Goal: Transaction & Acquisition: Purchase product/service

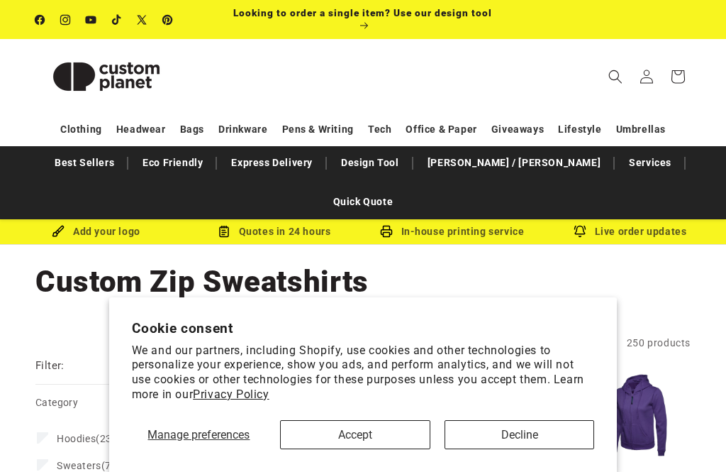
click at [399, 440] on button "Accept" at bounding box center [355, 434] width 150 height 29
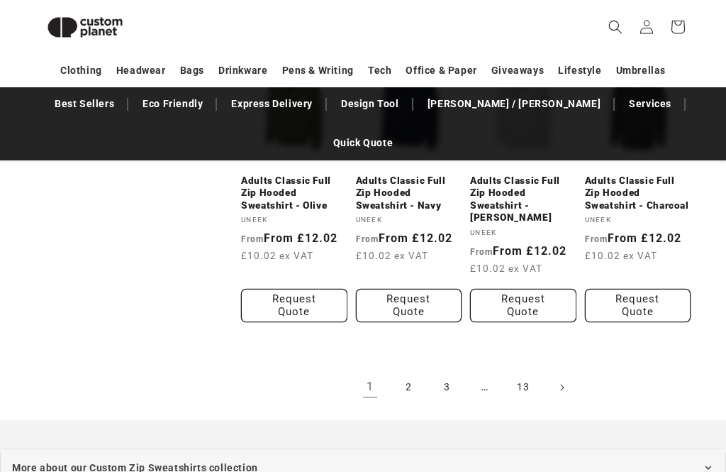
scroll to position [1437, 0]
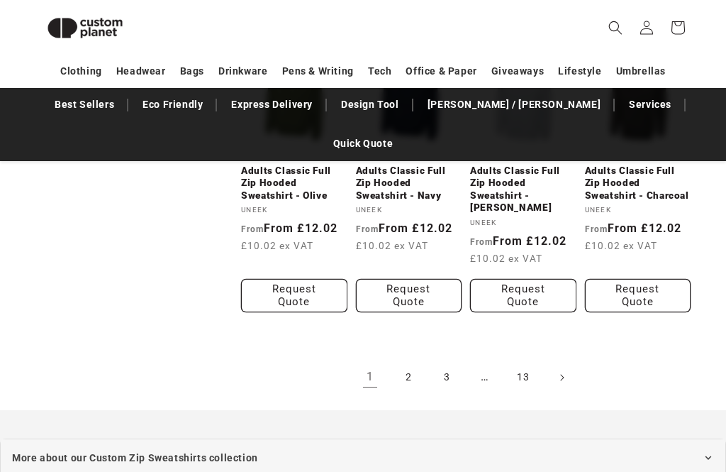
click at [413, 362] on link "2" at bounding box center [408, 377] width 31 height 31
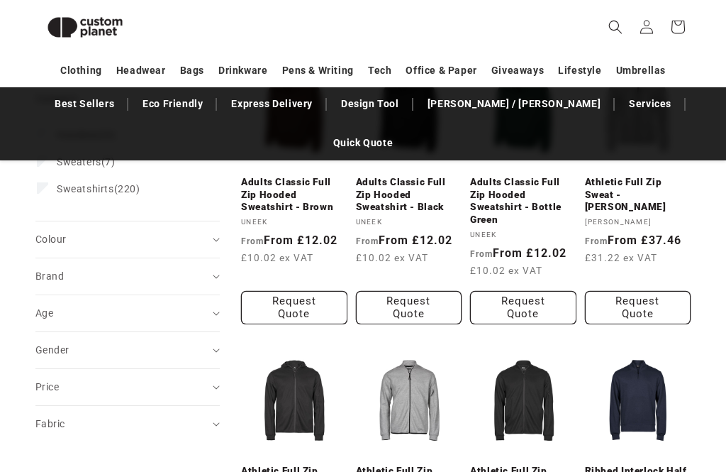
scroll to position [289, 0]
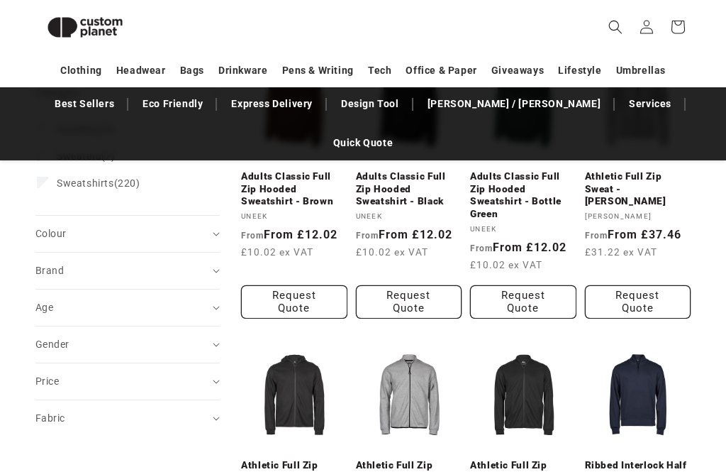
click at [213, 216] on summary "Colour (0)" at bounding box center [127, 234] width 184 height 36
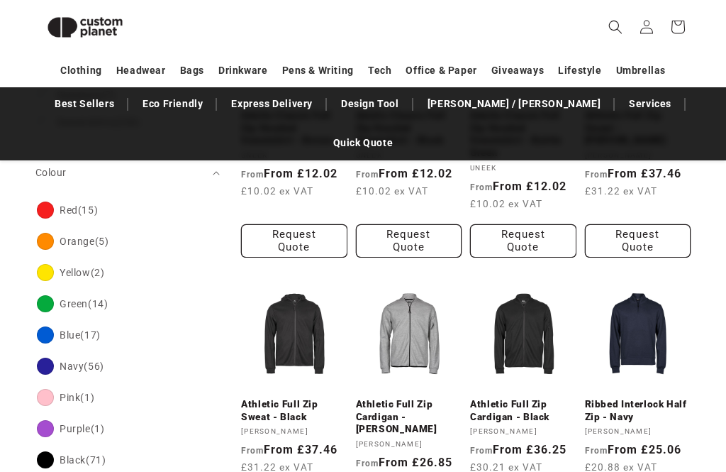
scroll to position [352, 0]
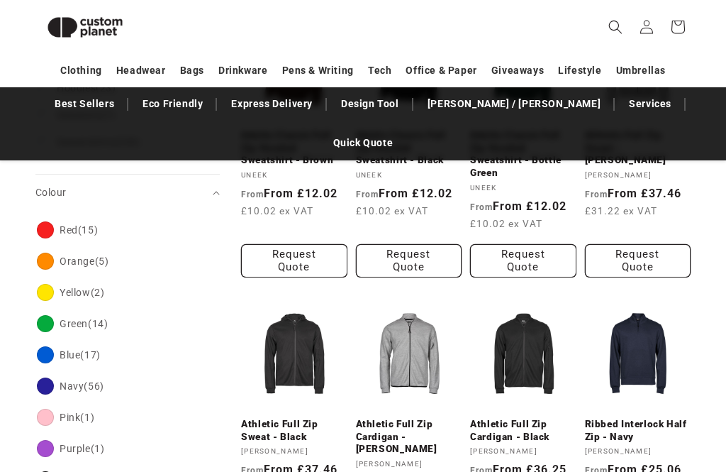
scroll to position [345, 0]
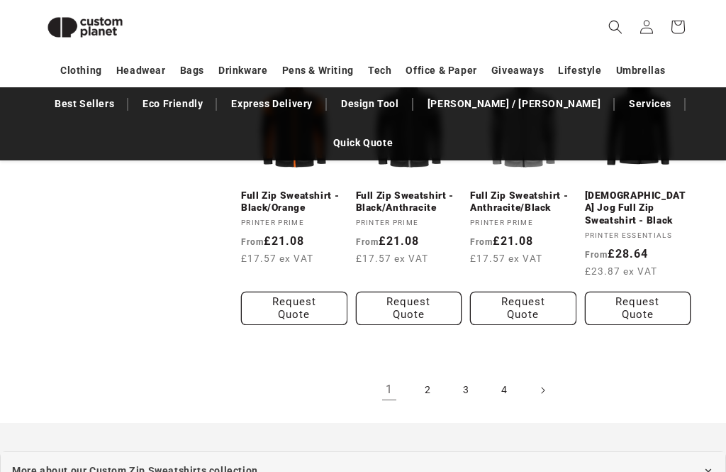
scroll to position [1375, 0]
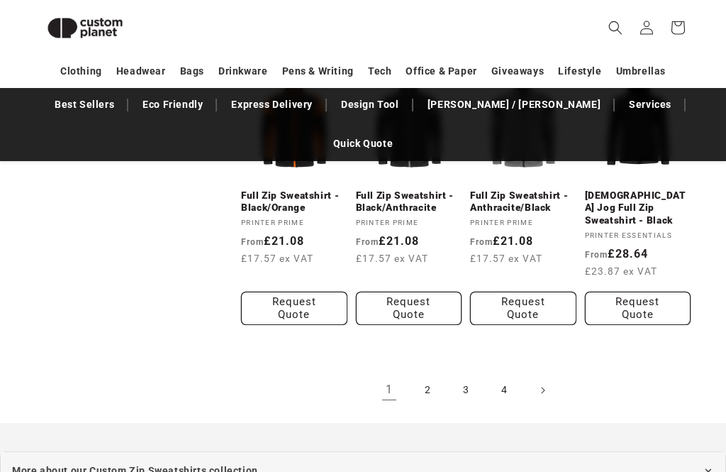
click at [427, 374] on link "2" at bounding box center [427, 389] width 31 height 31
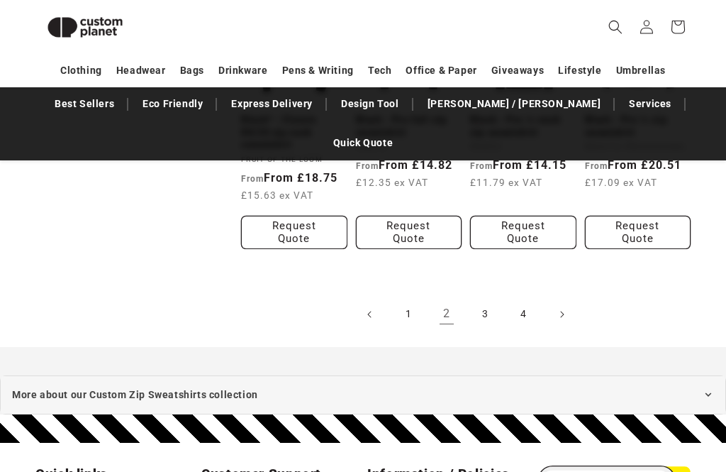
scroll to position [1431, 0]
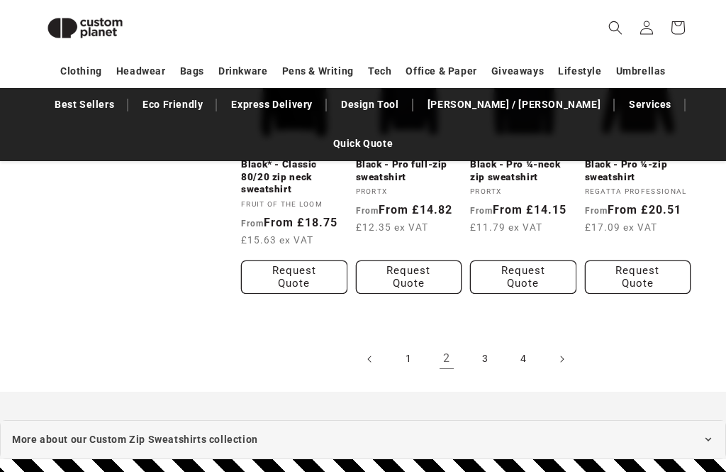
click at [494, 343] on link "3" at bounding box center [484, 358] width 31 height 31
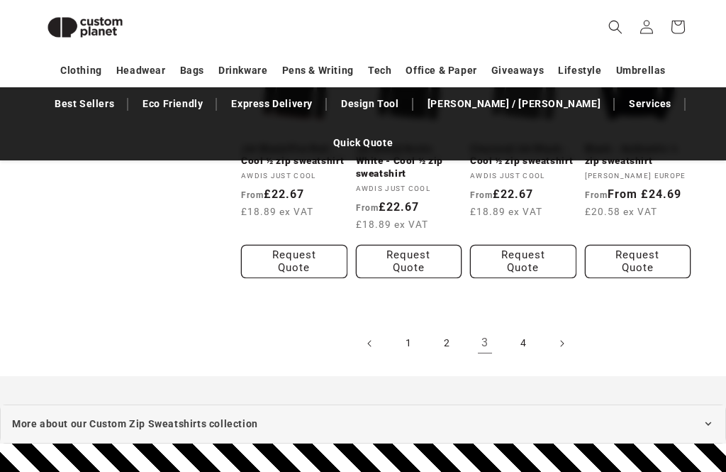
scroll to position [1422, 0]
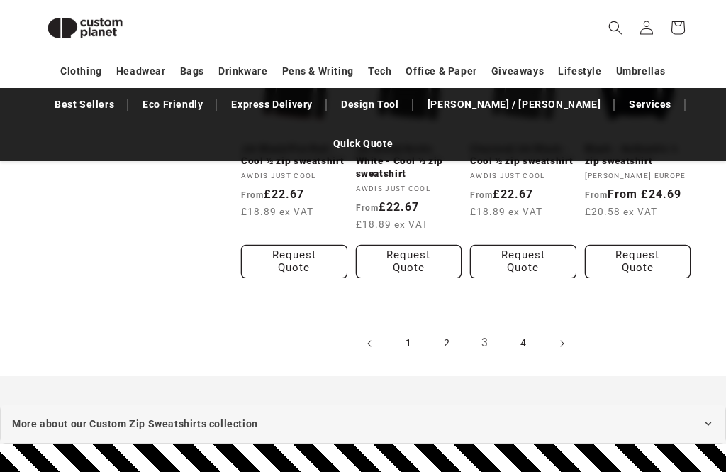
click at [526, 333] on link "4" at bounding box center [523, 343] width 31 height 31
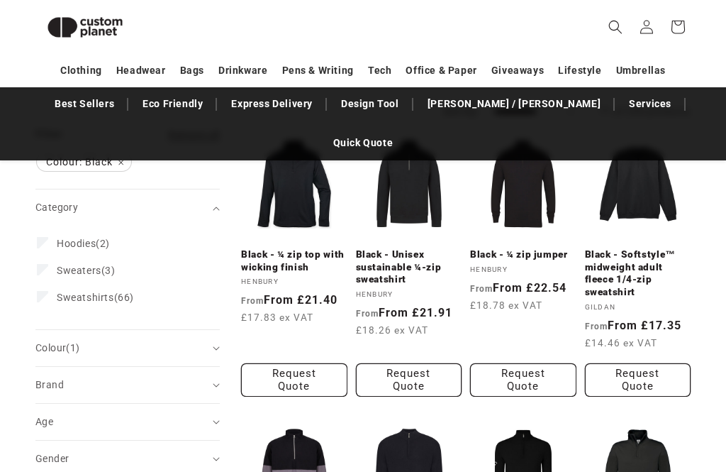
scroll to position [160, 0]
